Goal: Task Accomplishment & Management: Manage account settings

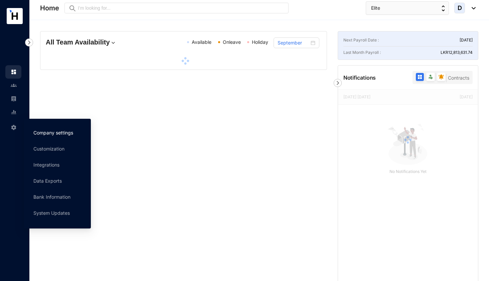
click at [49, 132] on link "Company settings" at bounding box center [53, 133] width 40 height 6
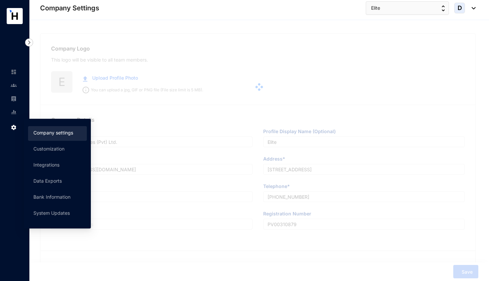
type input "Elite Plan Services (Pvt) Ltd."
type input "Elite"
type input "[EMAIL_ADDRESS][DOMAIN_NAME]"
type input "[STREET_ADDRESS]"
type input "[PHONE_NUMBER]"
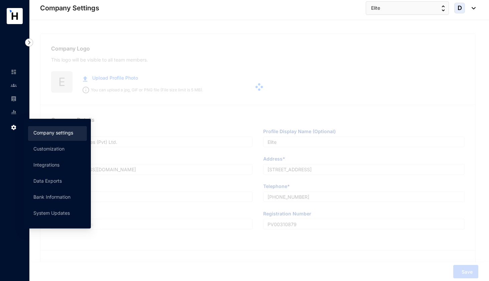
type input "PV00310879"
type input "A"
type input "59950"
type input "9"
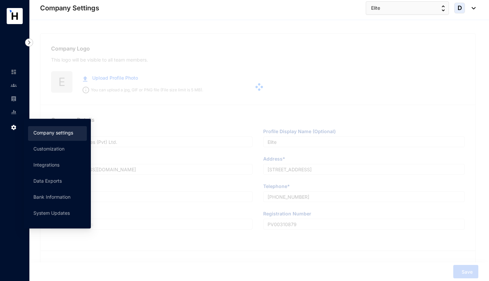
radio input "true"
checkbox input "true"
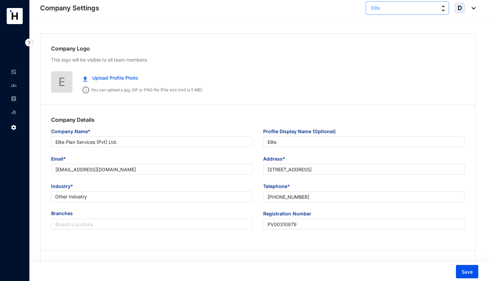
click at [388, 11] on button "Elite" at bounding box center [407, 7] width 83 height 13
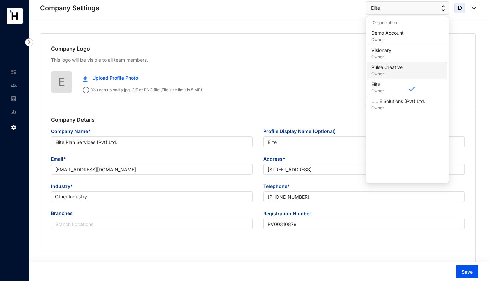
click at [388, 68] on p "Pulse Creative" at bounding box center [387, 67] width 31 height 7
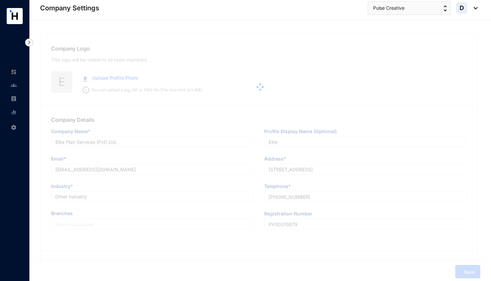
type input "Elite Plan Services (Pvt) Ltd."
type input "Elite"
type input "[EMAIL_ADDRESS][DOMAIN_NAME]"
type input "[STREET_ADDRESS]"
type input "[PHONE_NUMBER]"
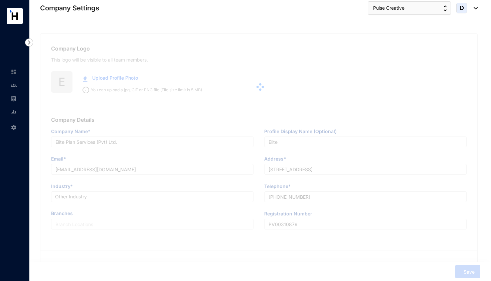
type input "PV00310879"
type input "A"
type input "59950"
type input "9"
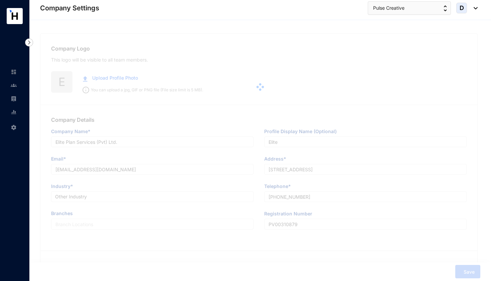
radio input "true"
checkbox input "true"
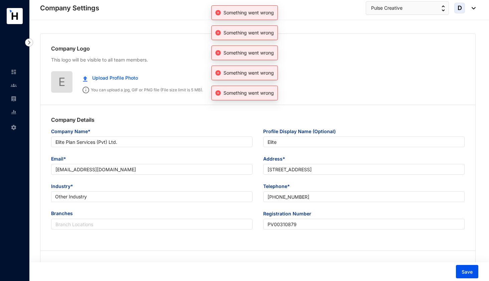
click at [144, 59] on p "This logo will be visible to all team members." at bounding box center [258, 59] width 414 height 7
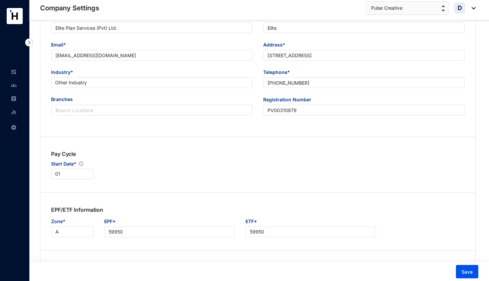
scroll to position [148, 0]
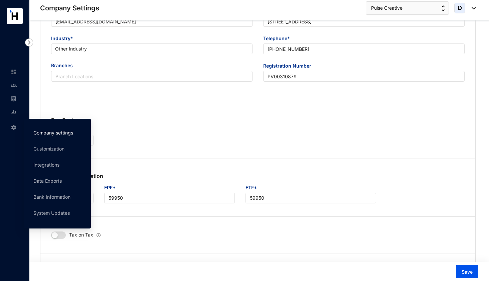
click at [48, 134] on link "Company settings" at bounding box center [53, 133] width 40 height 6
